Goal: Task Accomplishment & Management: Use online tool/utility

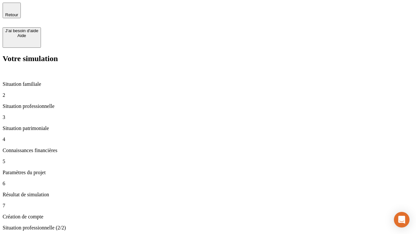
type input "30 000"
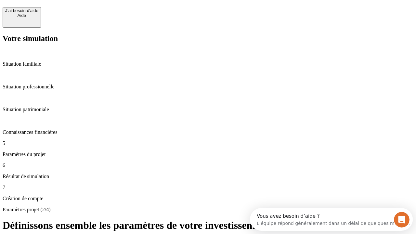
scroll to position [6, 0]
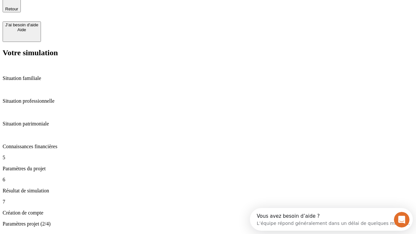
type input "25"
type input "1 000"
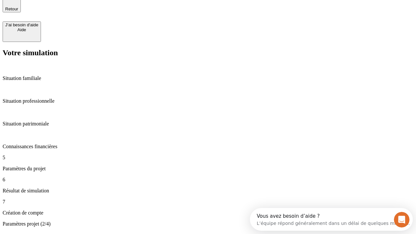
type input "640"
